Goal: Task Accomplishment & Management: Complete application form

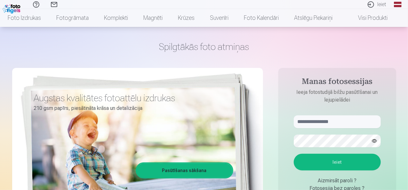
scroll to position [32, 0]
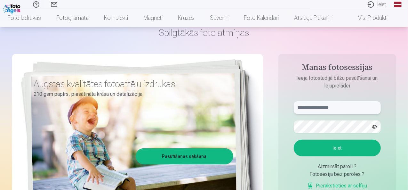
click at [327, 110] on input "text" at bounding box center [336, 107] width 87 height 13
click at [345, 174] on div "Fotosesija bez paroles ?" at bounding box center [336, 174] width 87 height 8
click at [343, 105] on input "text" at bounding box center [336, 107] width 87 height 13
type input "******"
click at [337, 168] on div "Aizmirsāt paroli ?" at bounding box center [336, 166] width 87 height 8
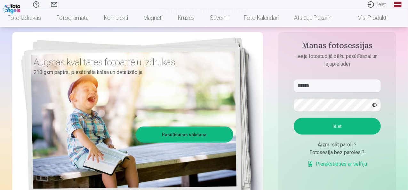
scroll to position [64, 0]
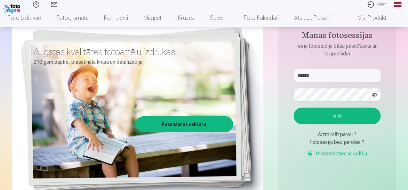
click at [351, 116] on button "Ieiet" at bounding box center [336, 115] width 87 height 17
click at [332, 134] on div "Aizmirsāt paroli ?" at bounding box center [336, 134] width 87 height 8
click at [346, 142] on div "Fotosesija bez paroles ?" at bounding box center [336, 142] width 87 height 8
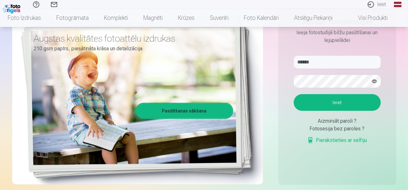
scroll to position [96, 0]
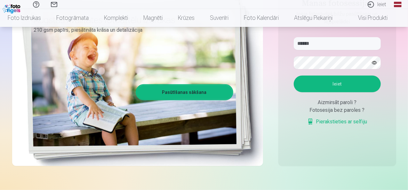
click at [341, 125] on link "Pierakstieties ar selfiju" at bounding box center [337, 122] width 60 height 8
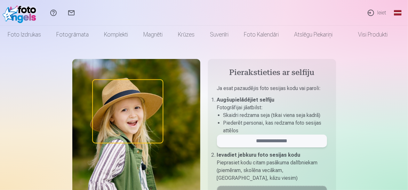
click at [284, 140] on input "email" at bounding box center [272, 140] width 110 height 13
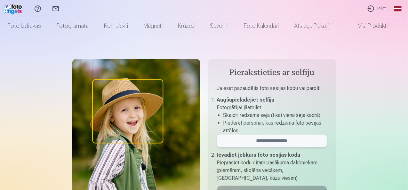
scroll to position [32, 0]
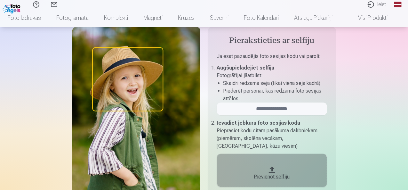
click at [147, 90] on img at bounding box center [136, 119] width 128 height 185
click at [136, 85] on img at bounding box center [136, 119] width 128 height 185
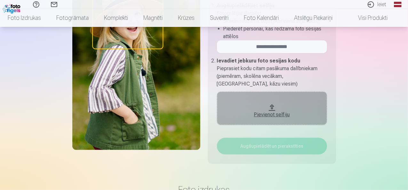
scroll to position [96, 0]
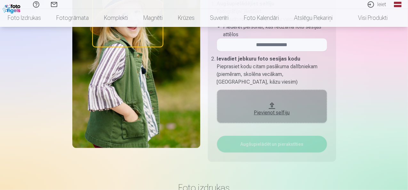
click at [261, 112] on div "Pievienot selfiju" at bounding box center [271, 113] width 97 height 8
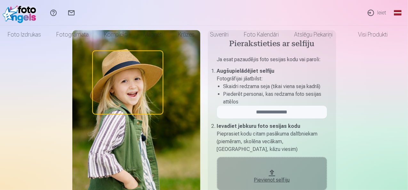
scroll to position [0, 0]
